Goal: Task Accomplishment & Management: Manage account settings

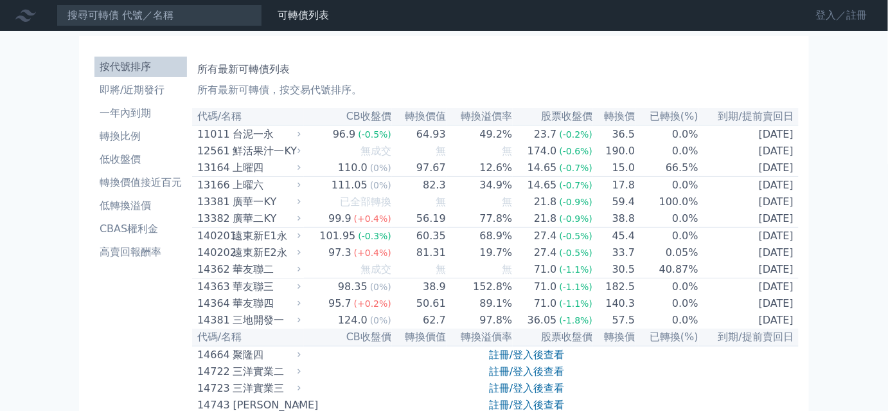
drag, startPoint x: 0, startPoint y: 0, endPoint x: 862, endPoint y: 17, distance: 862.5
click at [863, 17] on link "登入／註冊" at bounding box center [842, 15] width 72 height 21
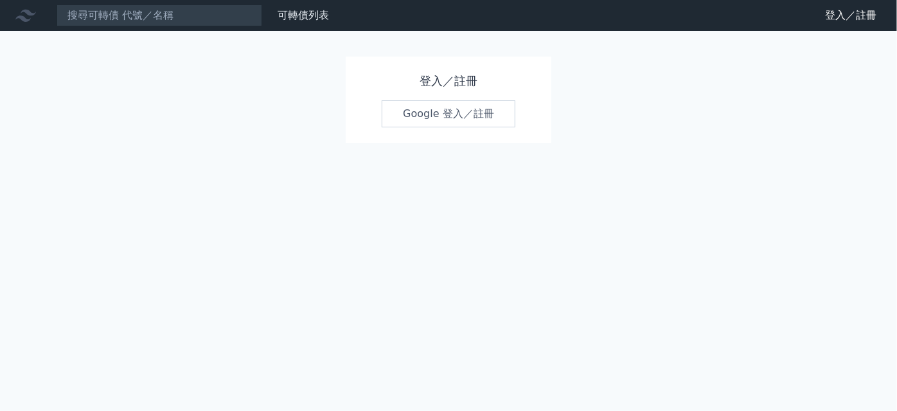
click at [472, 112] on link "Google 登入／註冊" at bounding box center [449, 113] width 134 height 27
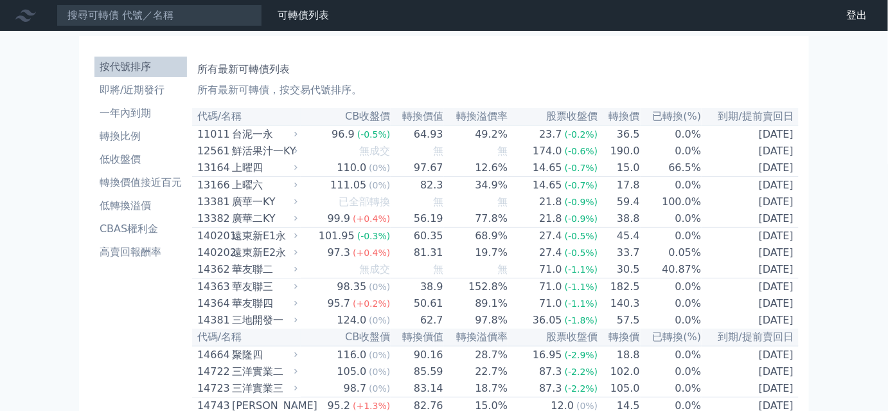
click at [591, 68] on h1 "所有最新可轉債列表" at bounding box center [495, 69] width 596 height 15
click at [556, 60] on div "所有最新可轉債列表 所有最新可轉債，按交易代號排序。" at bounding box center [495, 77] width 596 height 41
